Goal: Book appointment/travel/reservation

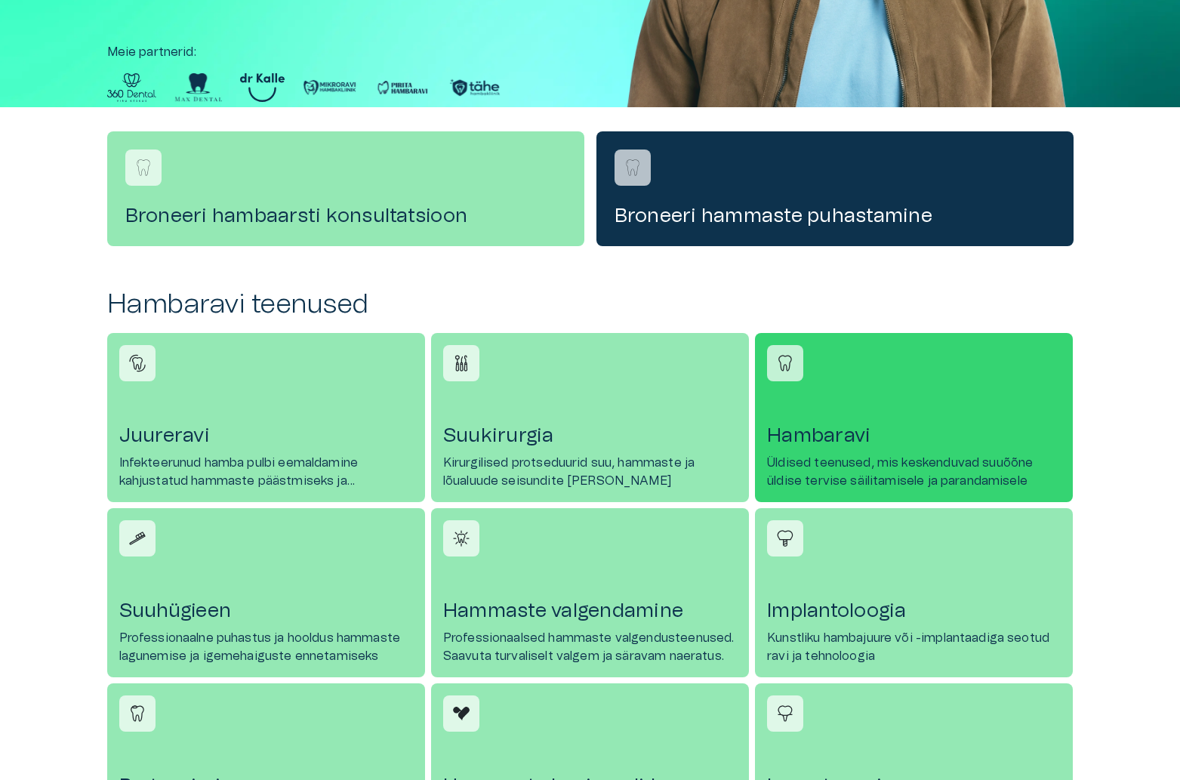
click at [862, 424] on h4 "Hambaravi" at bounding box center [914, 436] width 294 height 24
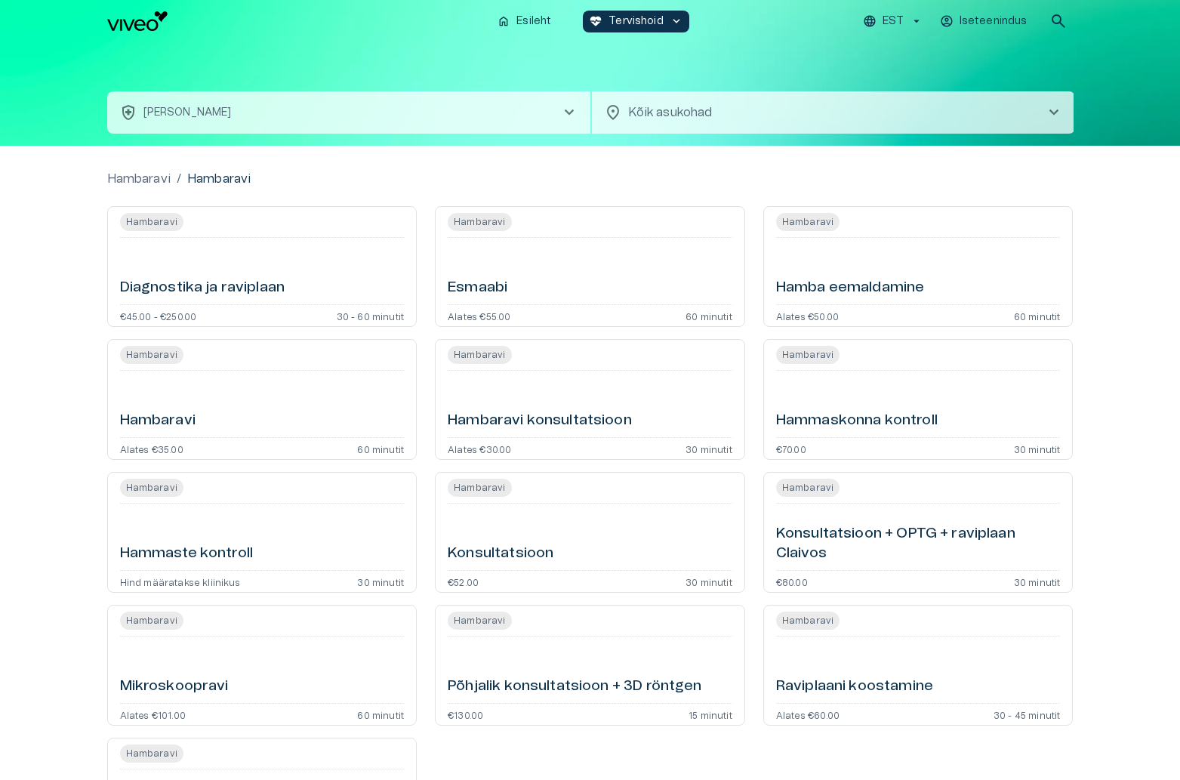
click at [227, 395] on div "Hambaravi" at bounding box center [262, 404] width 285 height 54
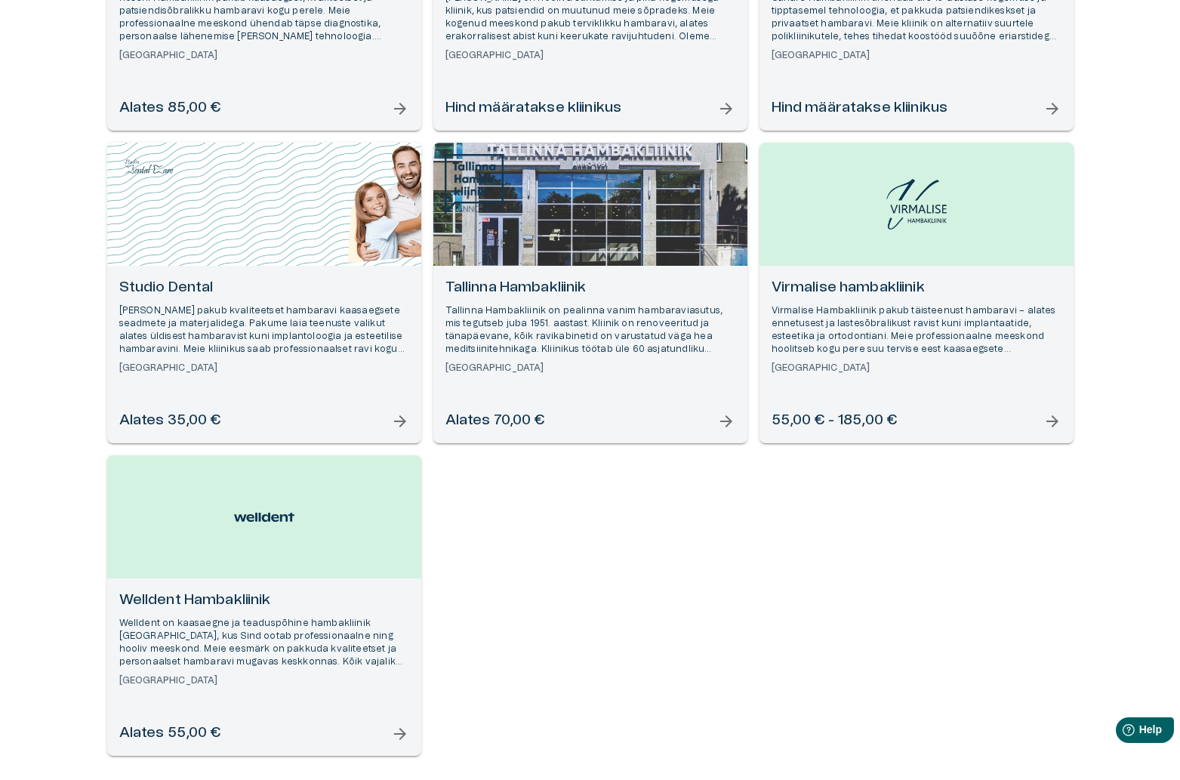
scroll to position [1419, 0]
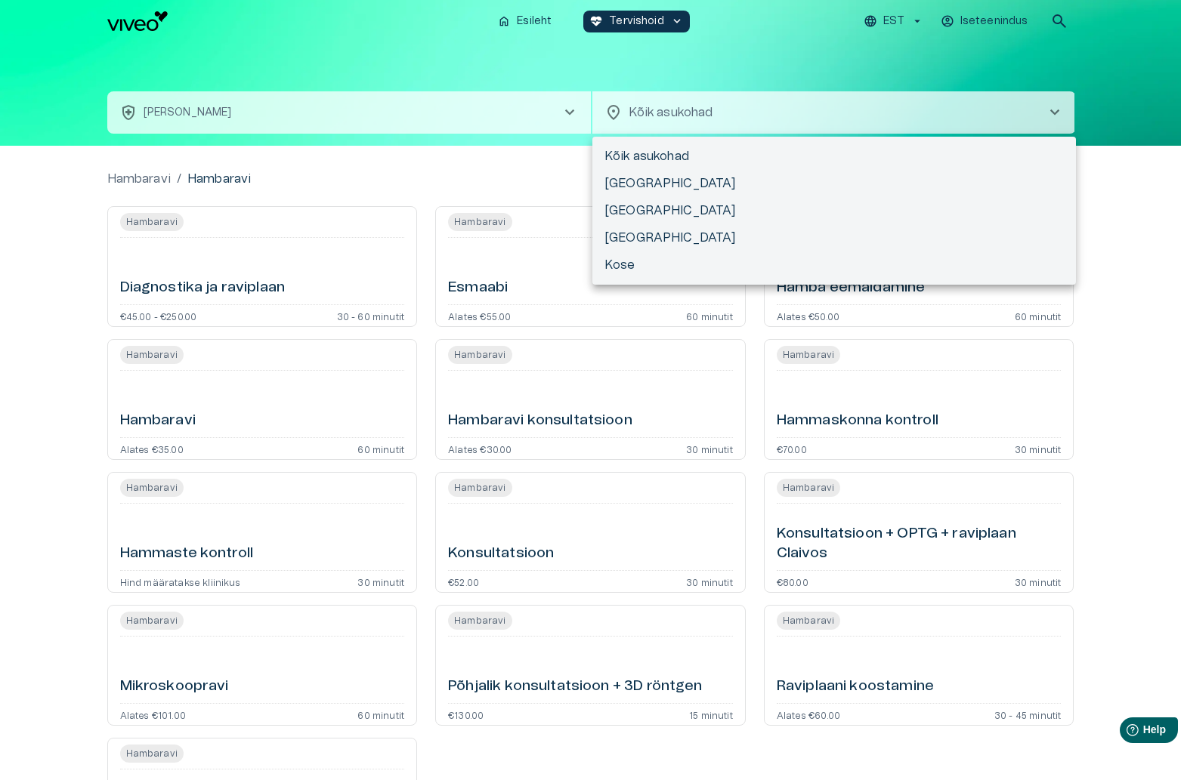
click at [737, 114] on body "Hindame teie privaatsust Kasutame küpsiseid teie sirvimiskogemuse parandamiseks…" at bounding box center [592, 390] width 1184 height 780
drag, startPoint x: 200, startPoint y: 60, endPoint x: 167, endPoint y: 1, distance: 68.3
click at [202, 58] on div at bounding box center [592, 390] width 1184 height 780
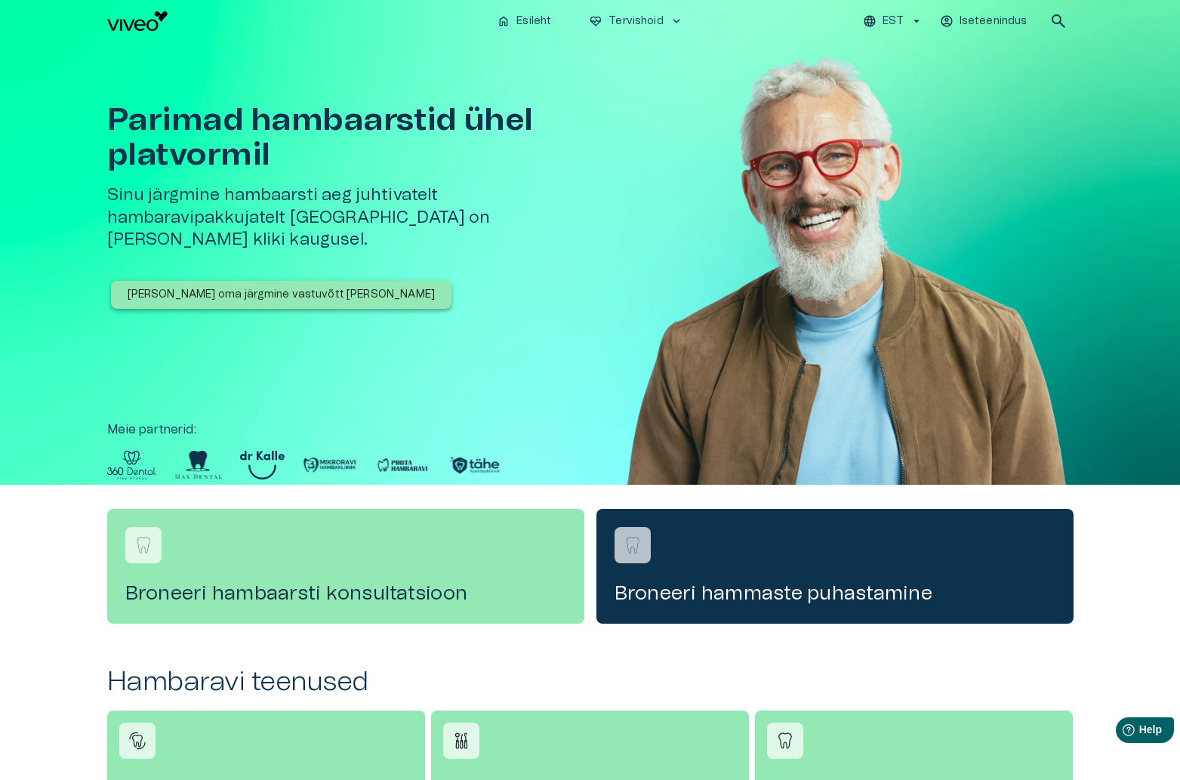
scroll to position [378, 0]
